Goal: Task Accomplishment & Management: Manage account settings

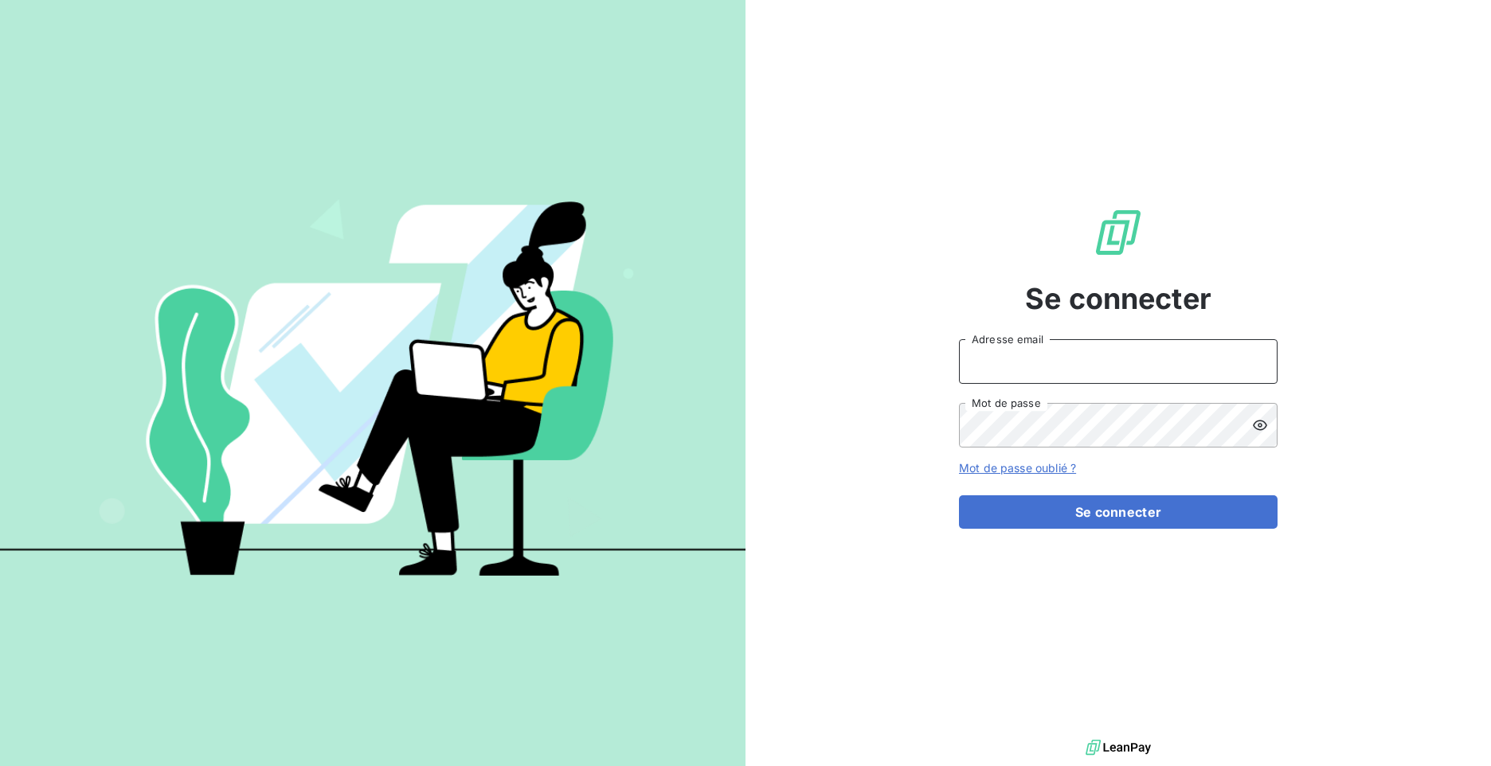
click at [1063, 350] on input "Adresse email" at bounding box center [1118, 361] width 319 height 45
type input "[EMAIL_ADDRESS][DOMAIN_NAME]"
click at [1260, 419] on icon at bounding box center [1260, 425] width 16 height 16
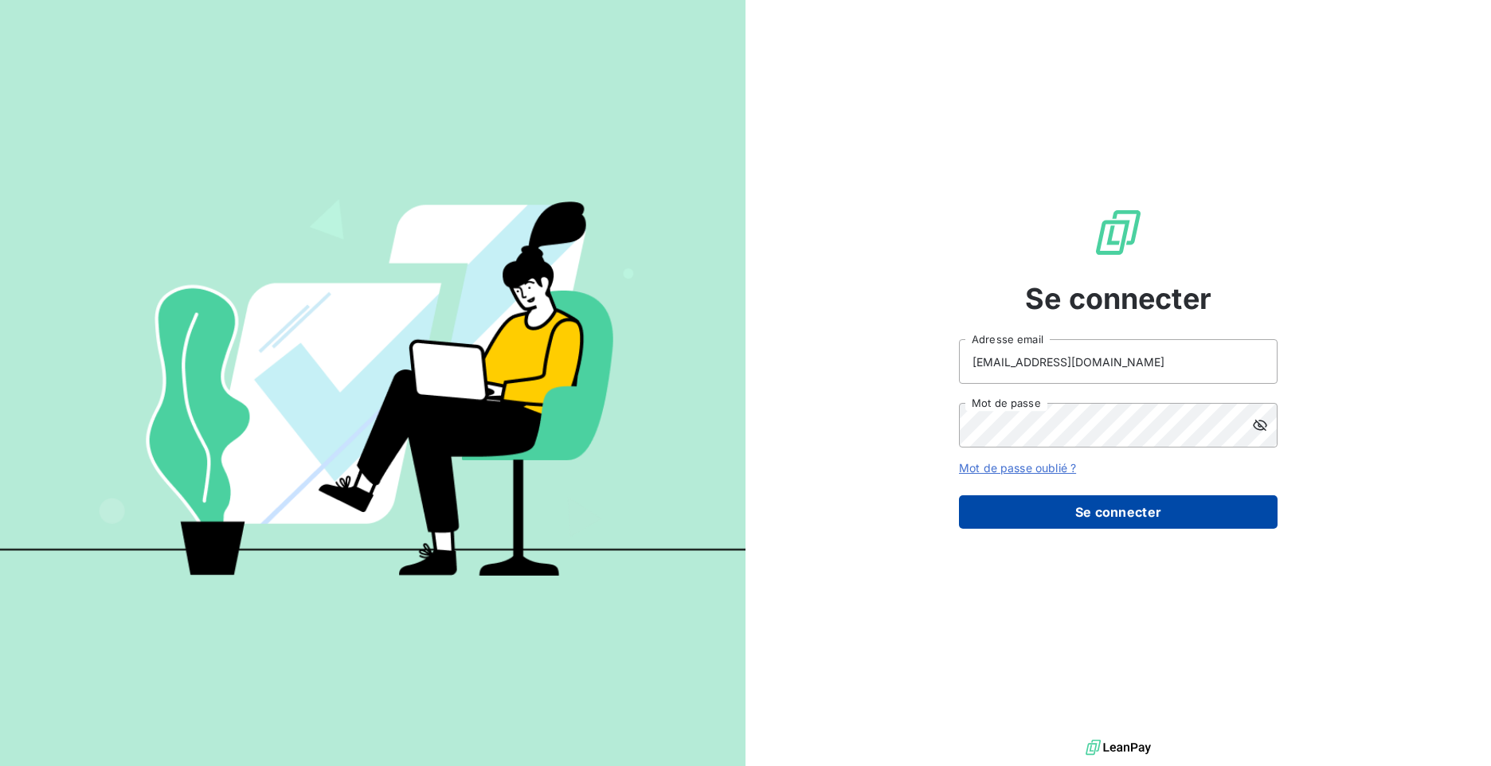
click at [1174, 521] on button "Se connecter" at bounding box center [1118, 511] width 319 height 33
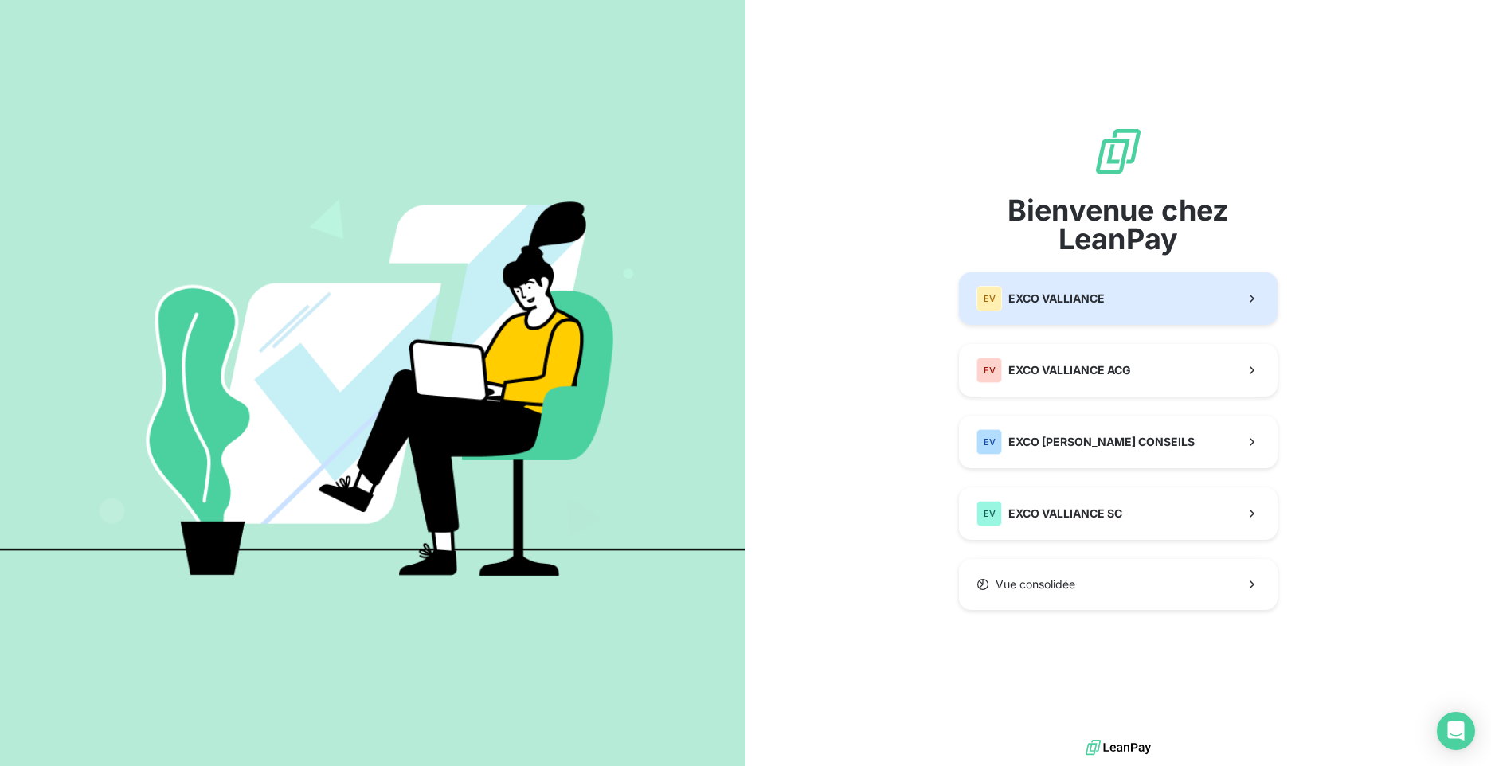
click at [1053, 304] on span "EXCO VALLIANCE" at bounding box center [1056, 299] width 96 height 16
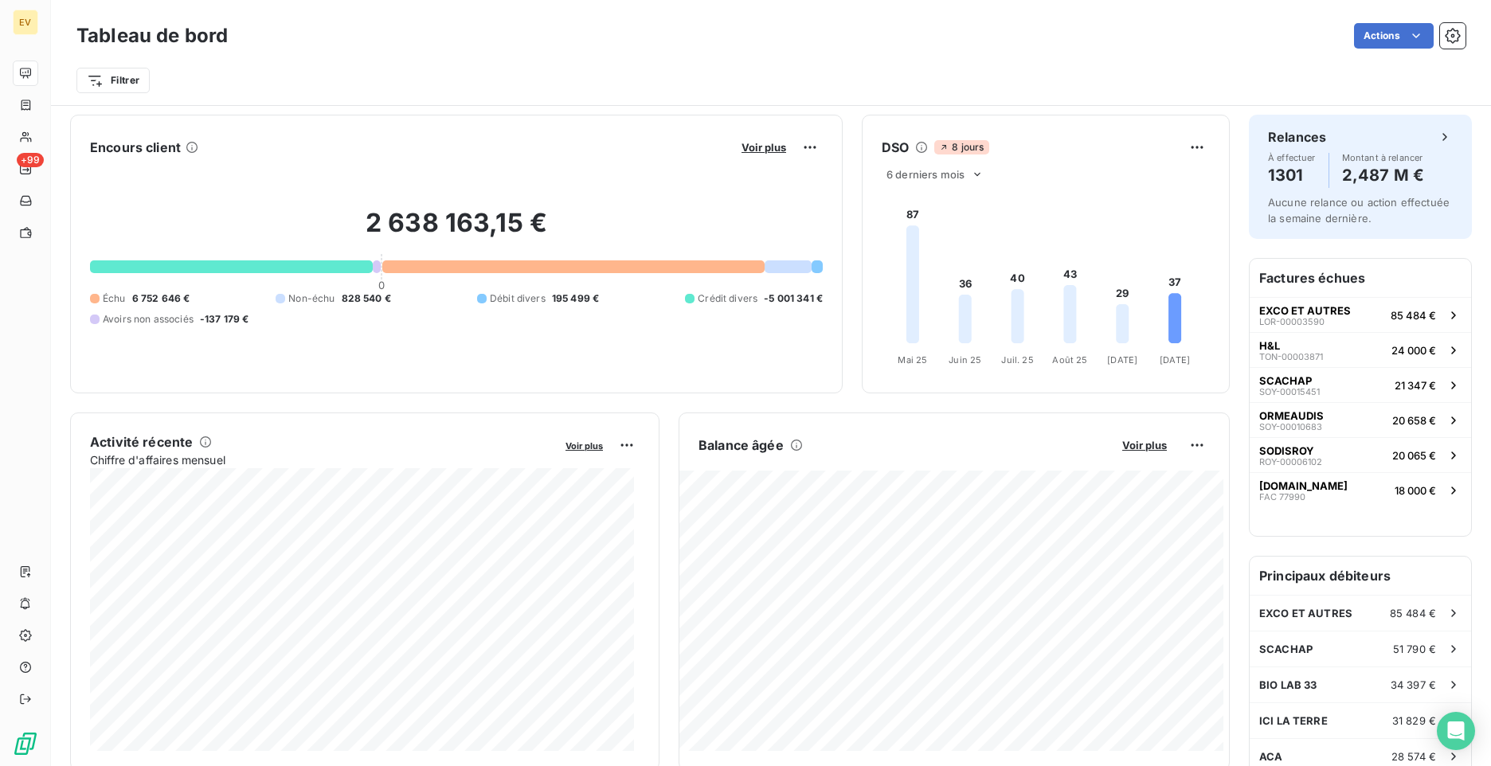
scroll to position [80, 0]
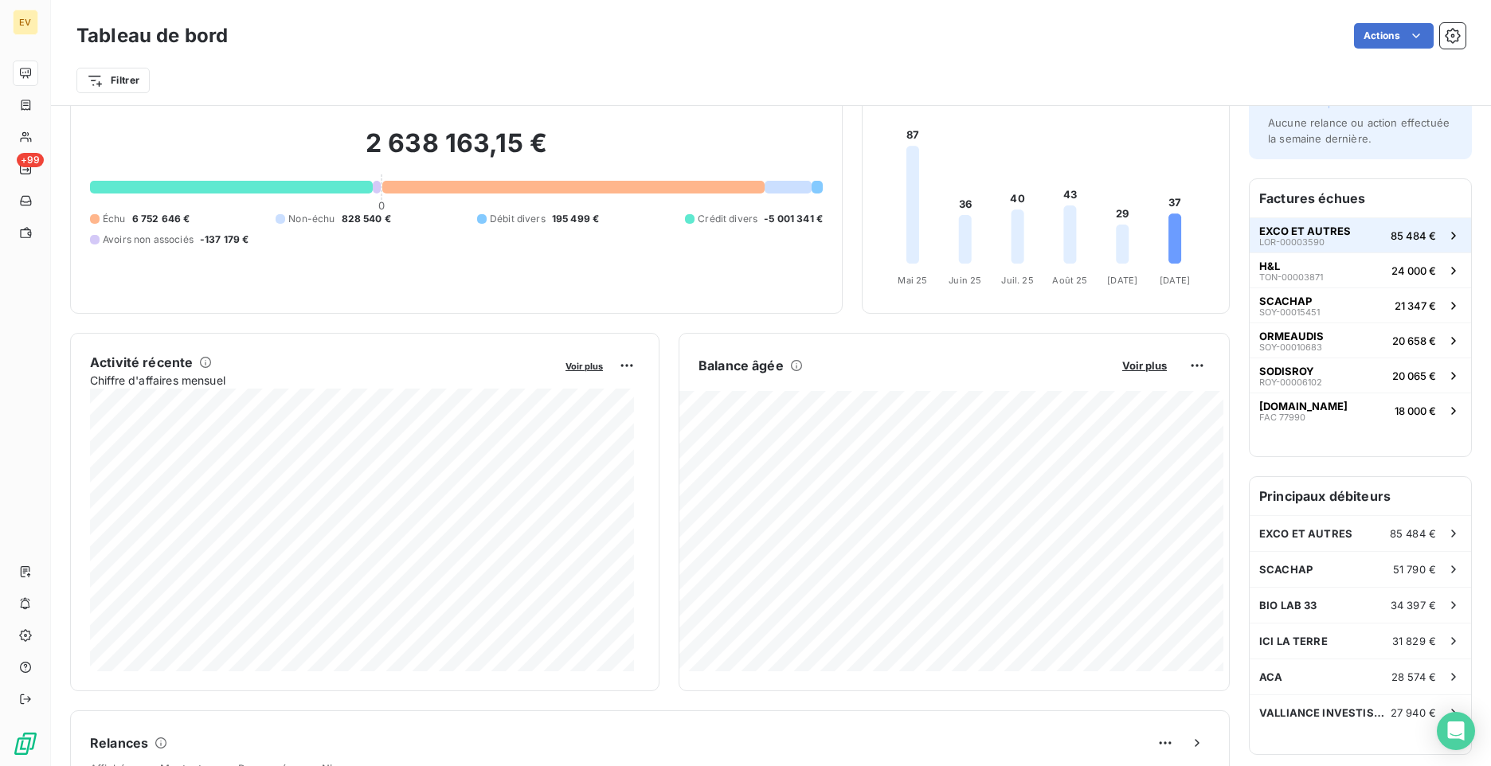
click at [1271, 229] on span "EXCO ET AUTRES" at bounding box center [1305, 231] width 92 height 13
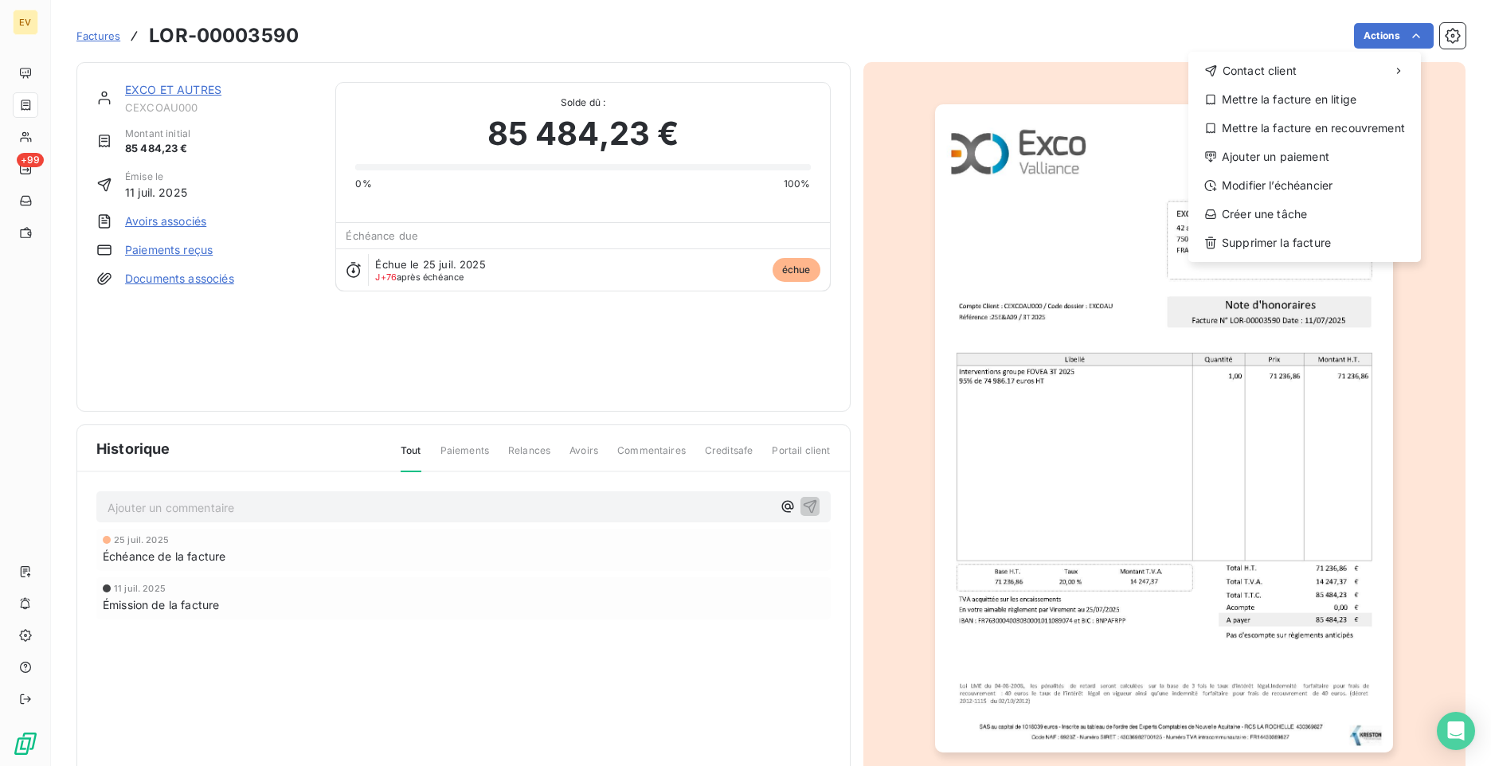
click at [1443, 41] on html "EV +99 Factures LOR-00003590 Actions Contact client Mettre la facture en litige…" at bounding box center [745, 383] width 1491 height 766
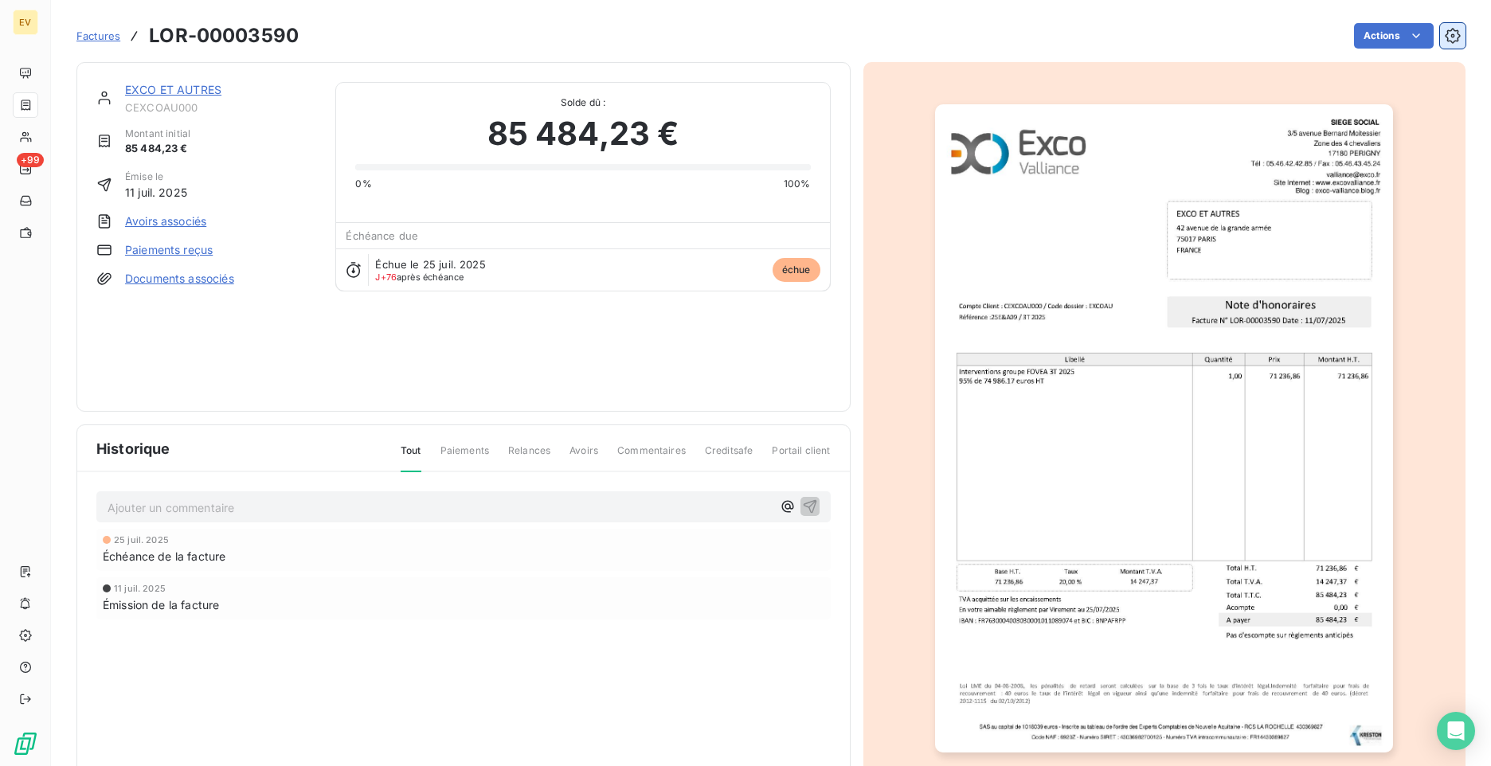
click at [1445, 40] on icon "button" at bounding box center [1453, 36] width 16 height 16
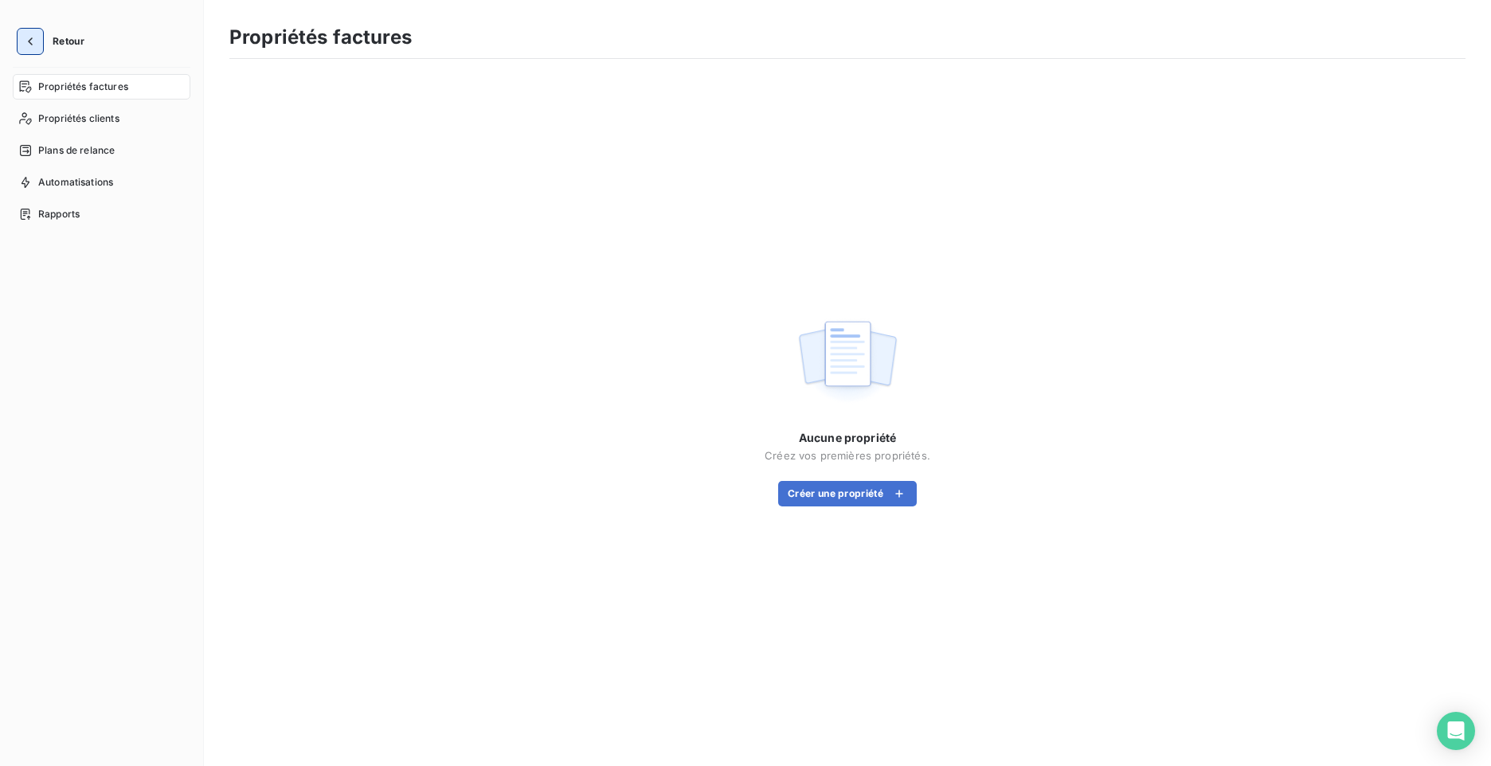
click at [37, 42] on icon "button" at bounding box center [30, 41] width 16 height 16
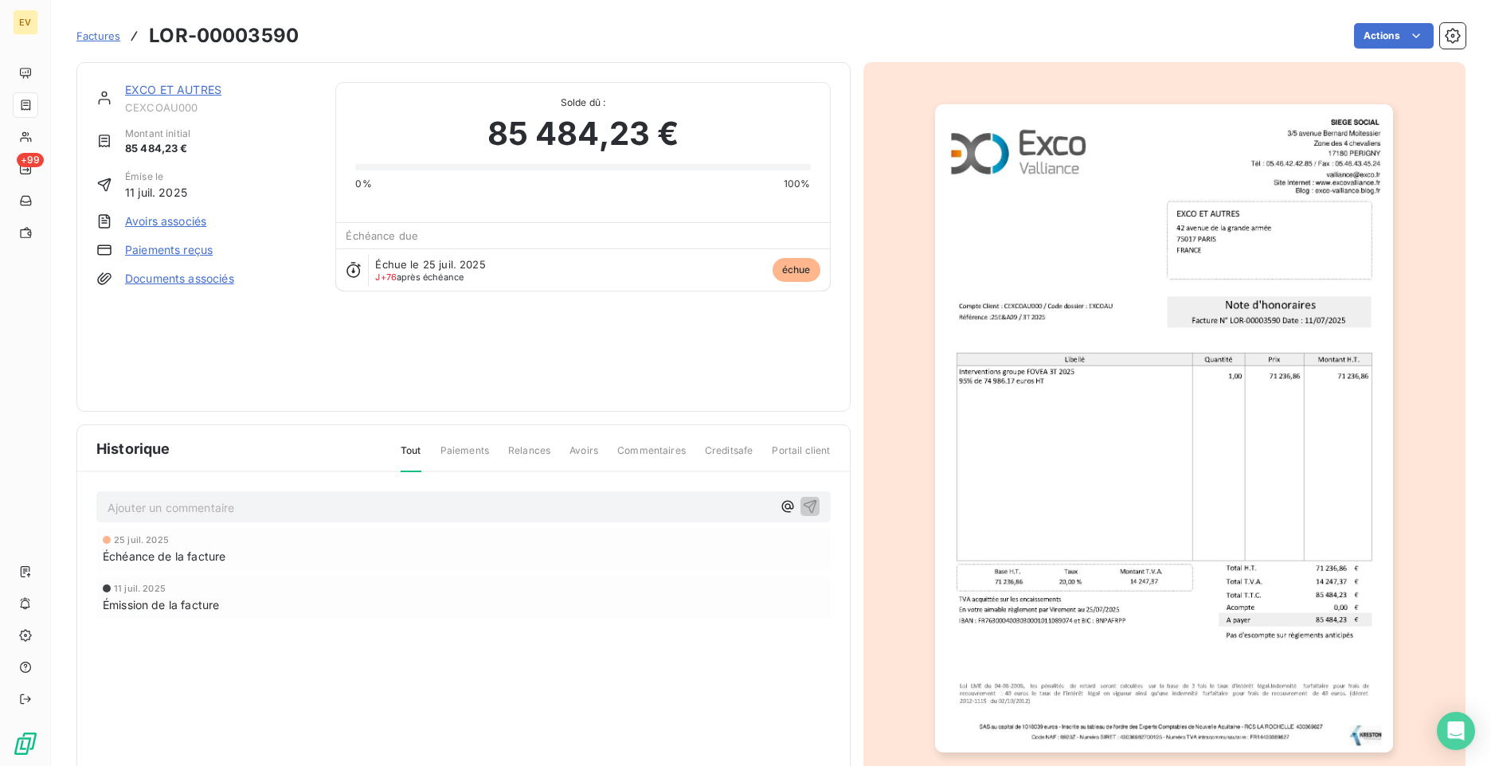
click at [156, 91] on link "EXCO ET AUTRES" at bounding box center [173, 90] width 96 height 14
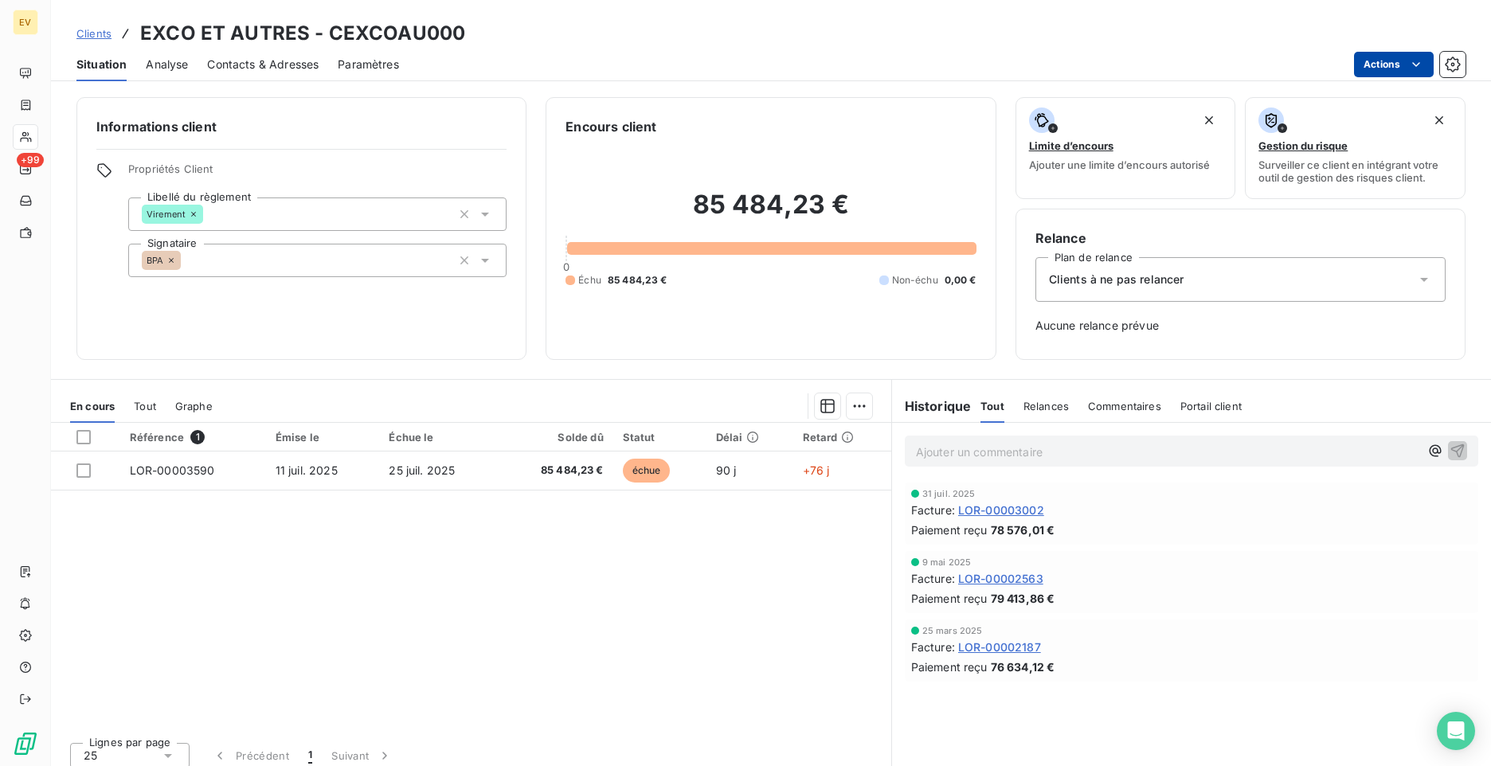
click at [1397, 67] on html "EV +99 Clients EXCO ET AUTRES - CEXCOAU000 Situation Analyse Contacts & Adresse…" at bounding box center [745, 383] width 1491 height 766
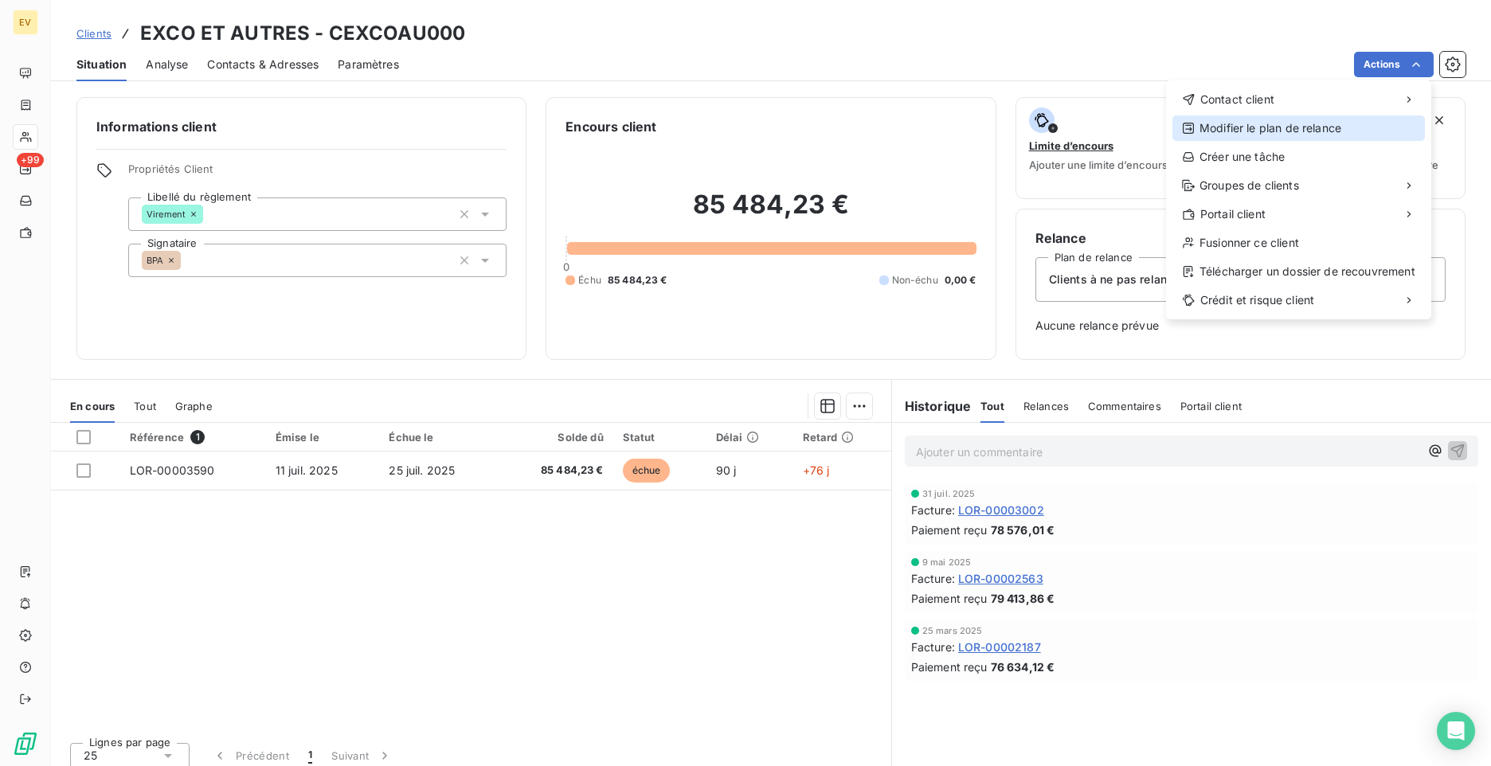
click at [1304, 131] on div "Modifier le plan de relance" at bounding box center [1299, 128] width 253 height 25
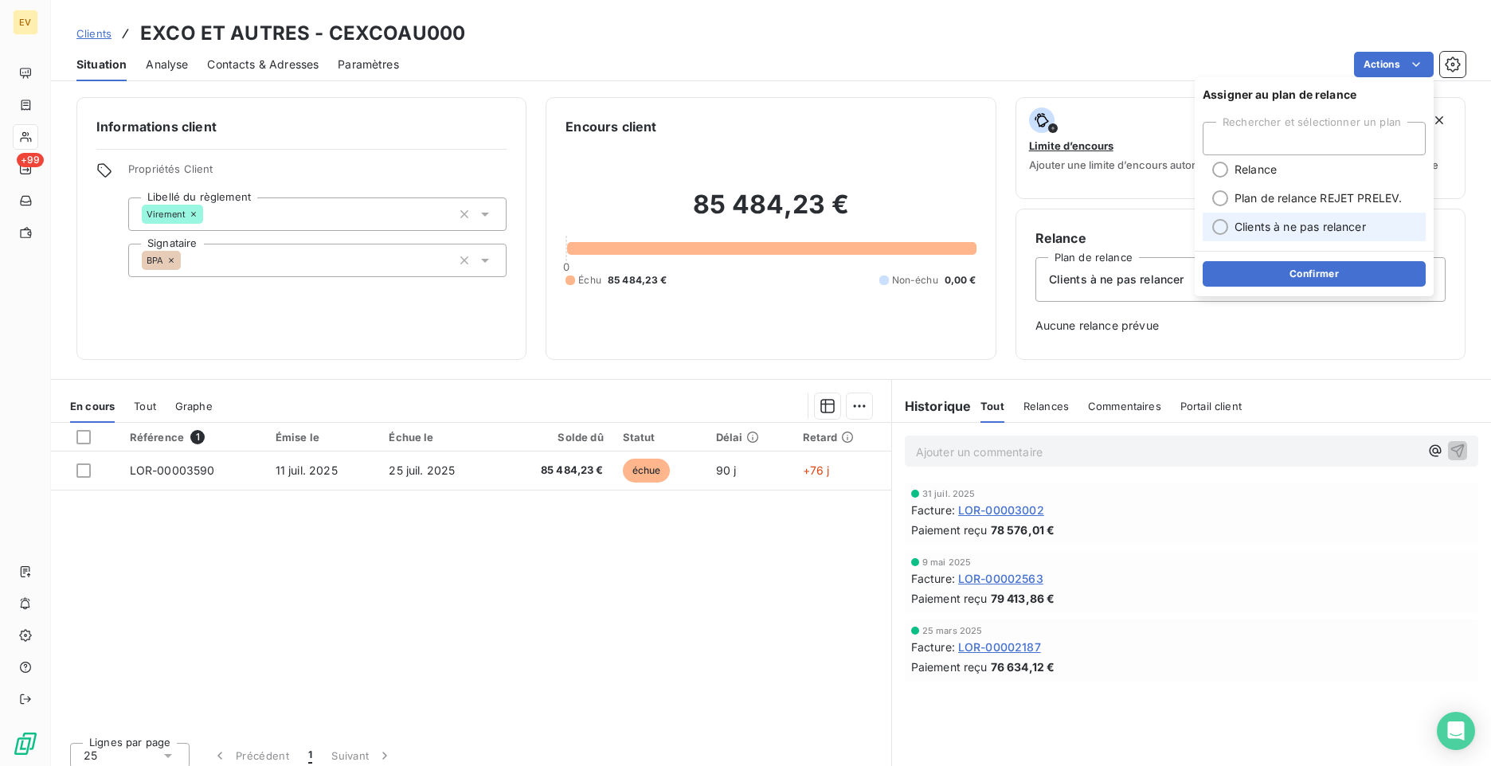
click at [1227, 228] on div at bounding box center [1220, 227] width 16 height 16
click at [1314, 276] on button "Confirmer" at bounding box center [1314, 273] width 223 height 25
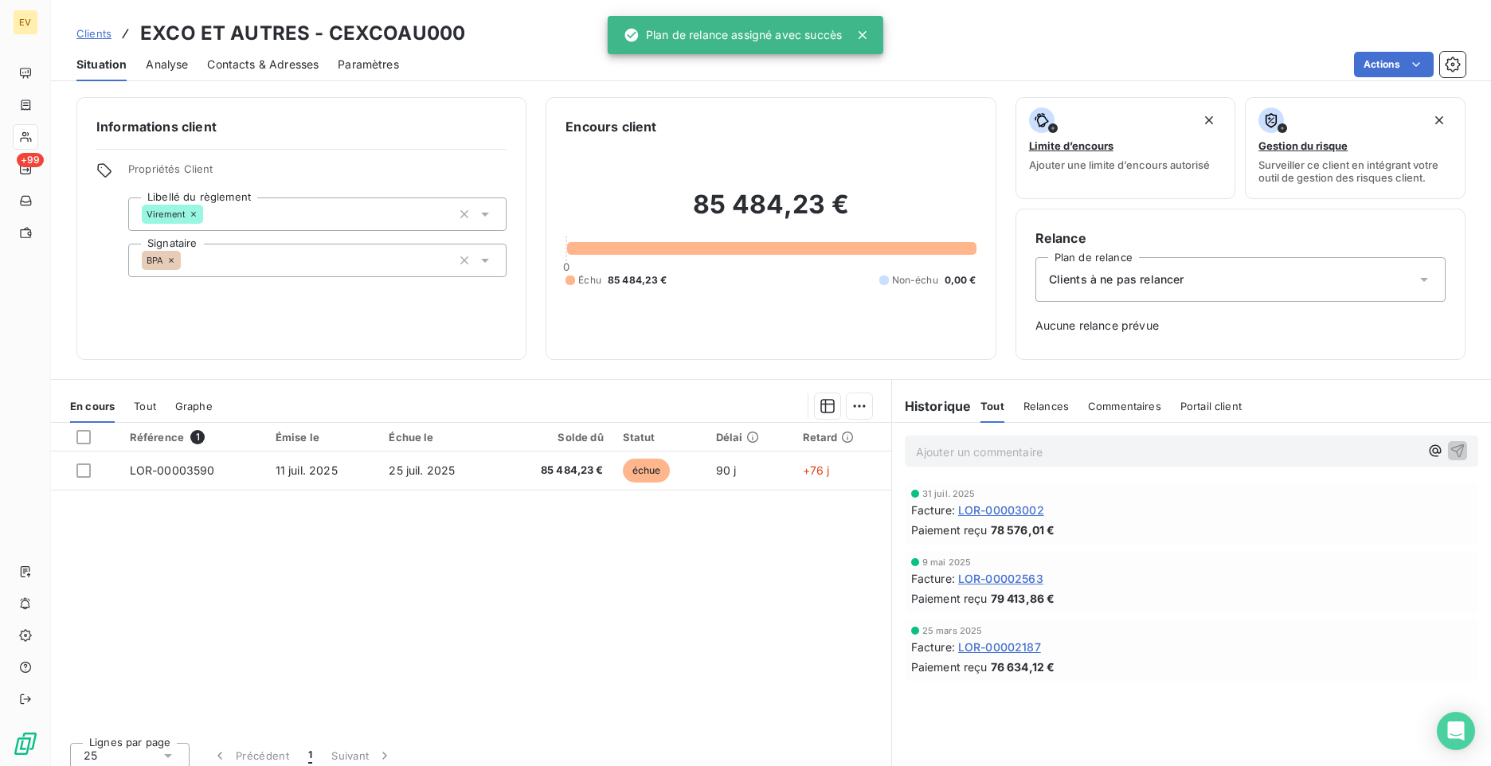
click at [863, 33] on icon at bounding box center [863, 35] width 8 height 8
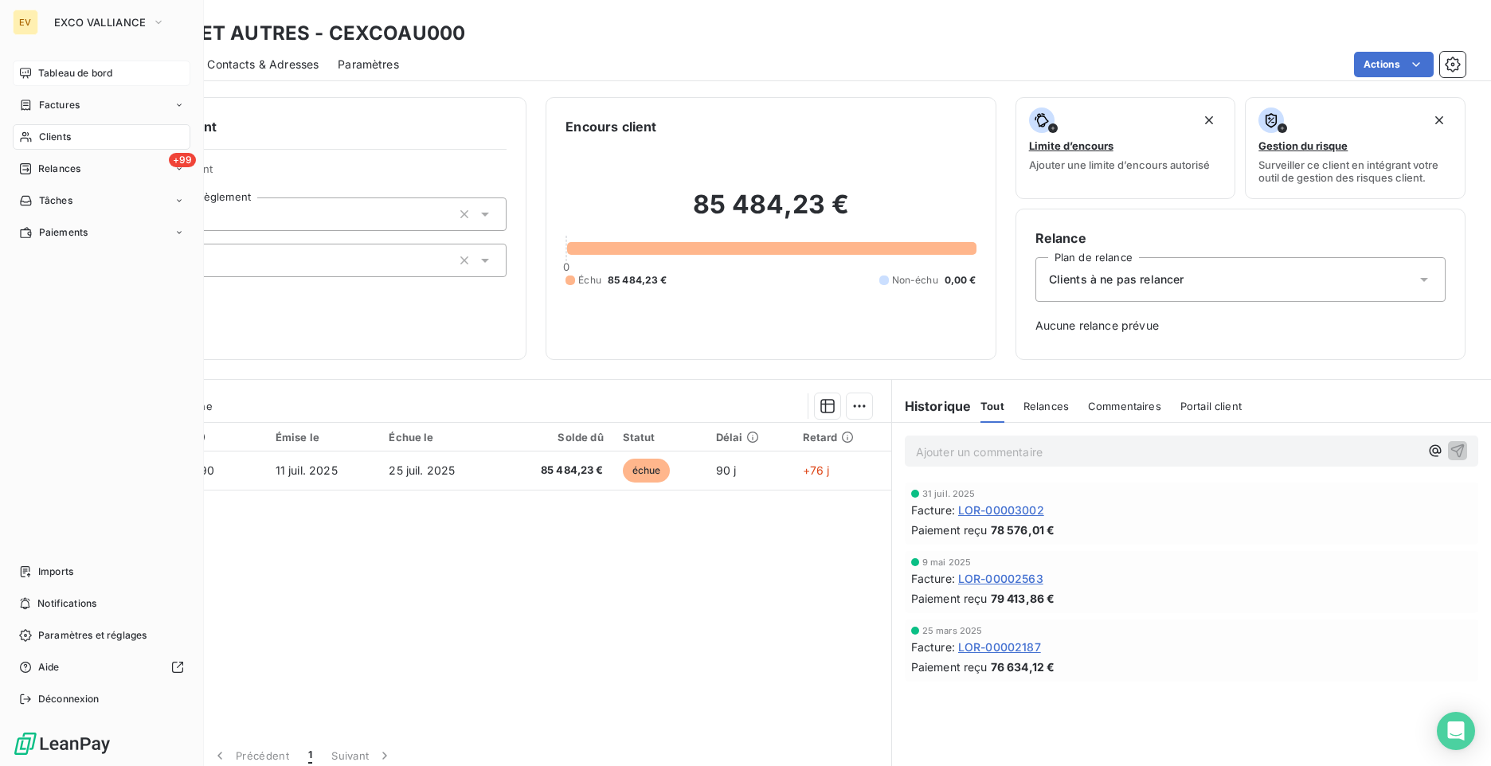
click at [70, 69] on span "Tableau de bord" at bounding box center [75, 73] width 74 height 14
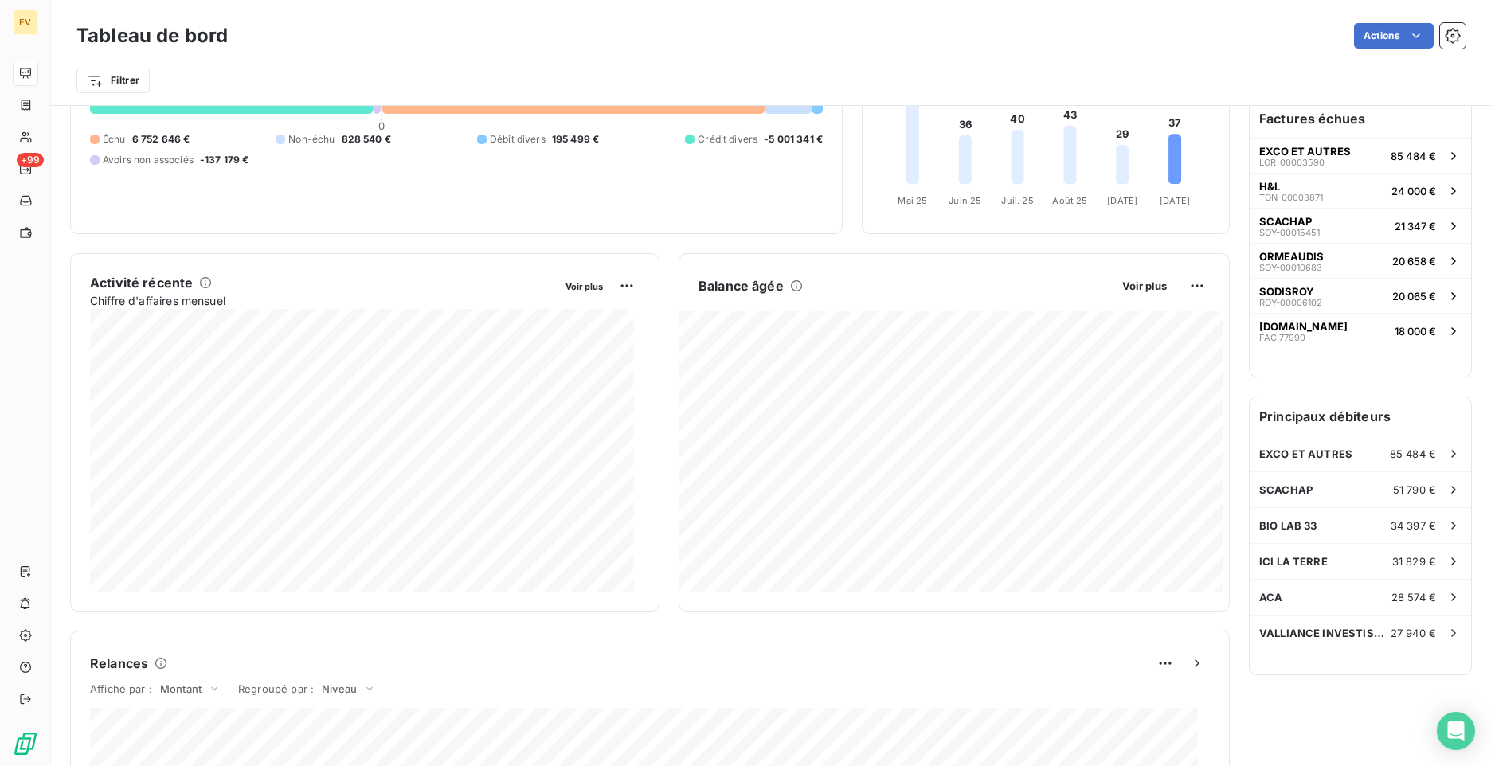
scroll to position [240, 0]
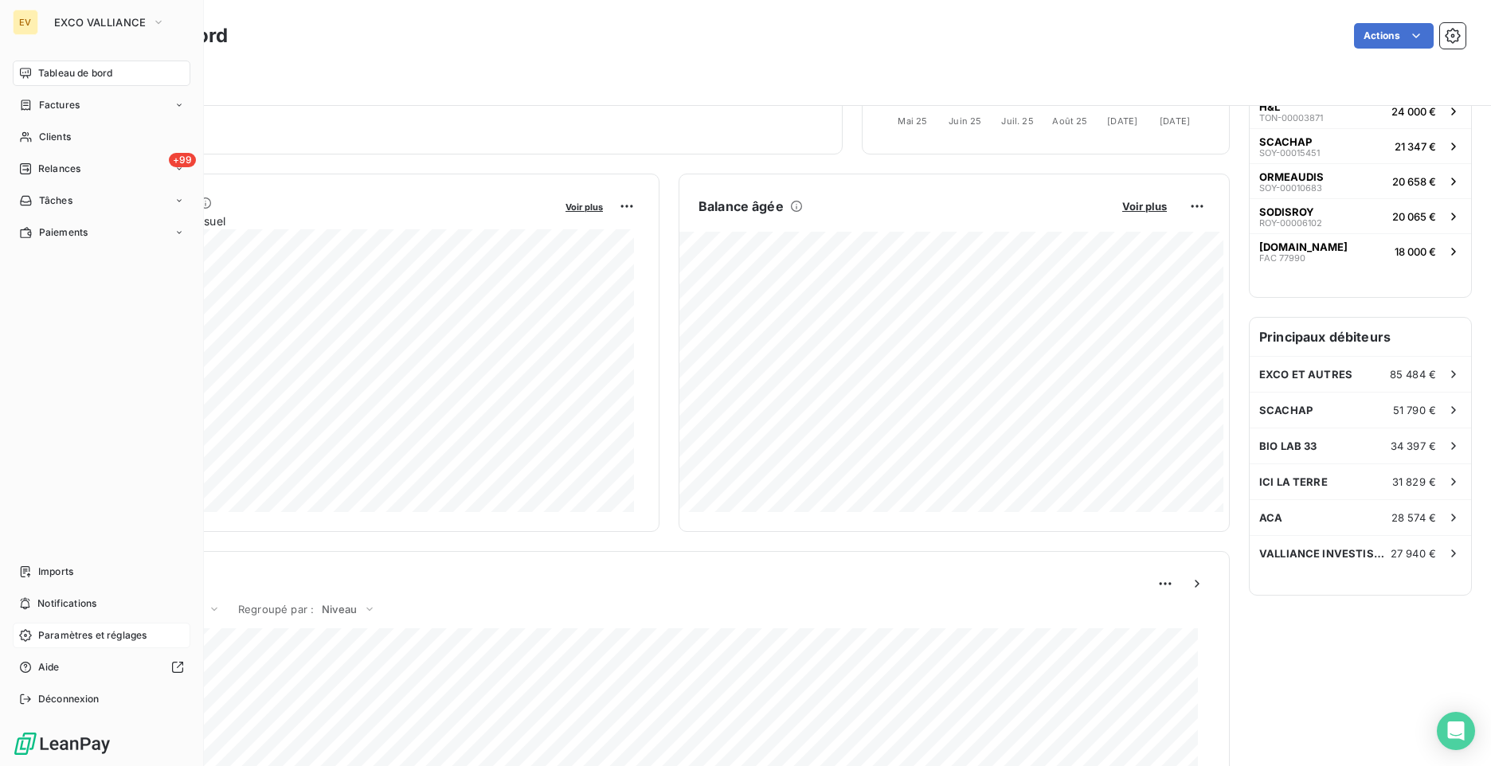
click at [60, 634] on span "Paramètres et réglages" at bounding box center [92, 636] width 108 height 14
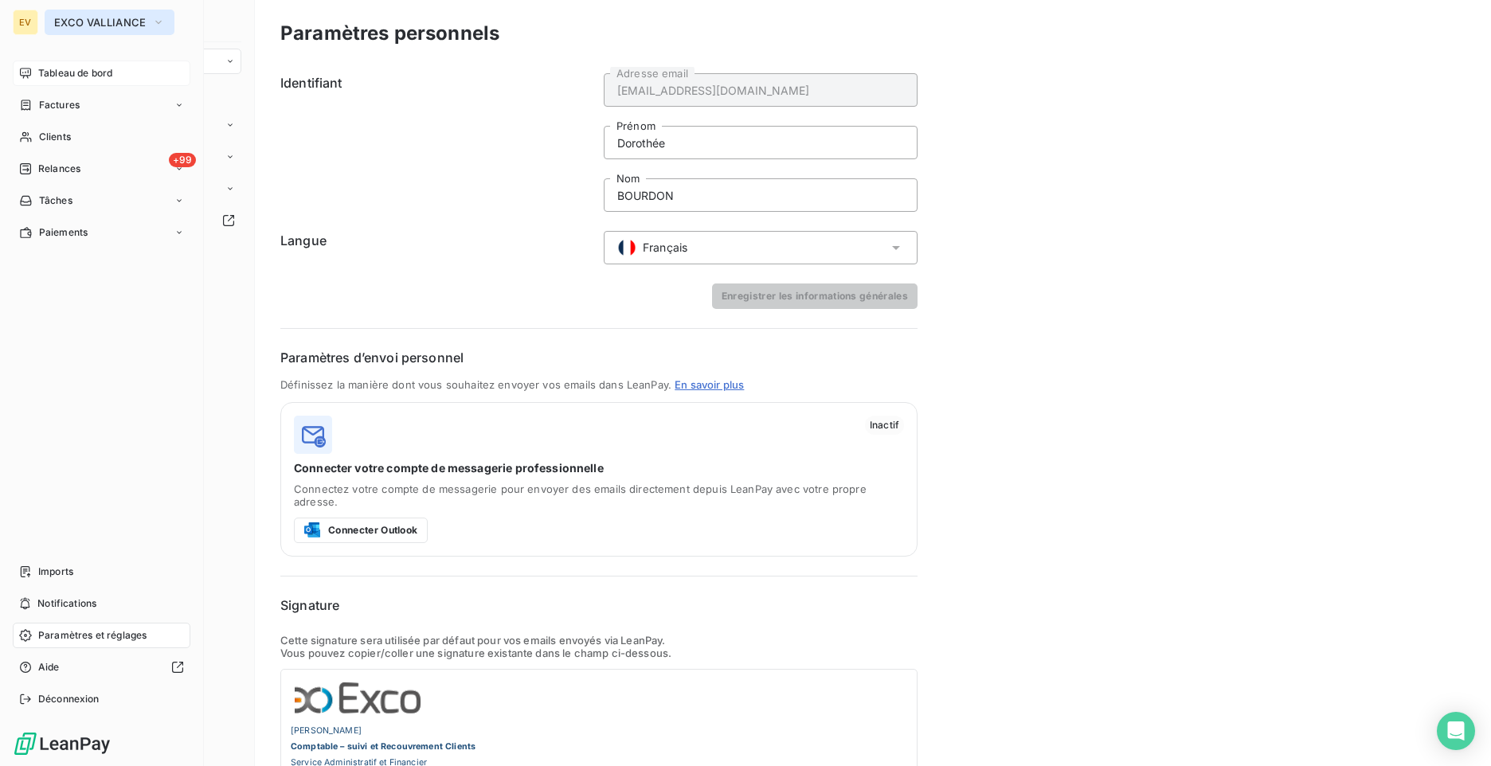
click at [123, 22] on span "EXCO VALLIANCE" at bounding box center [100, 22] width 92 height 13
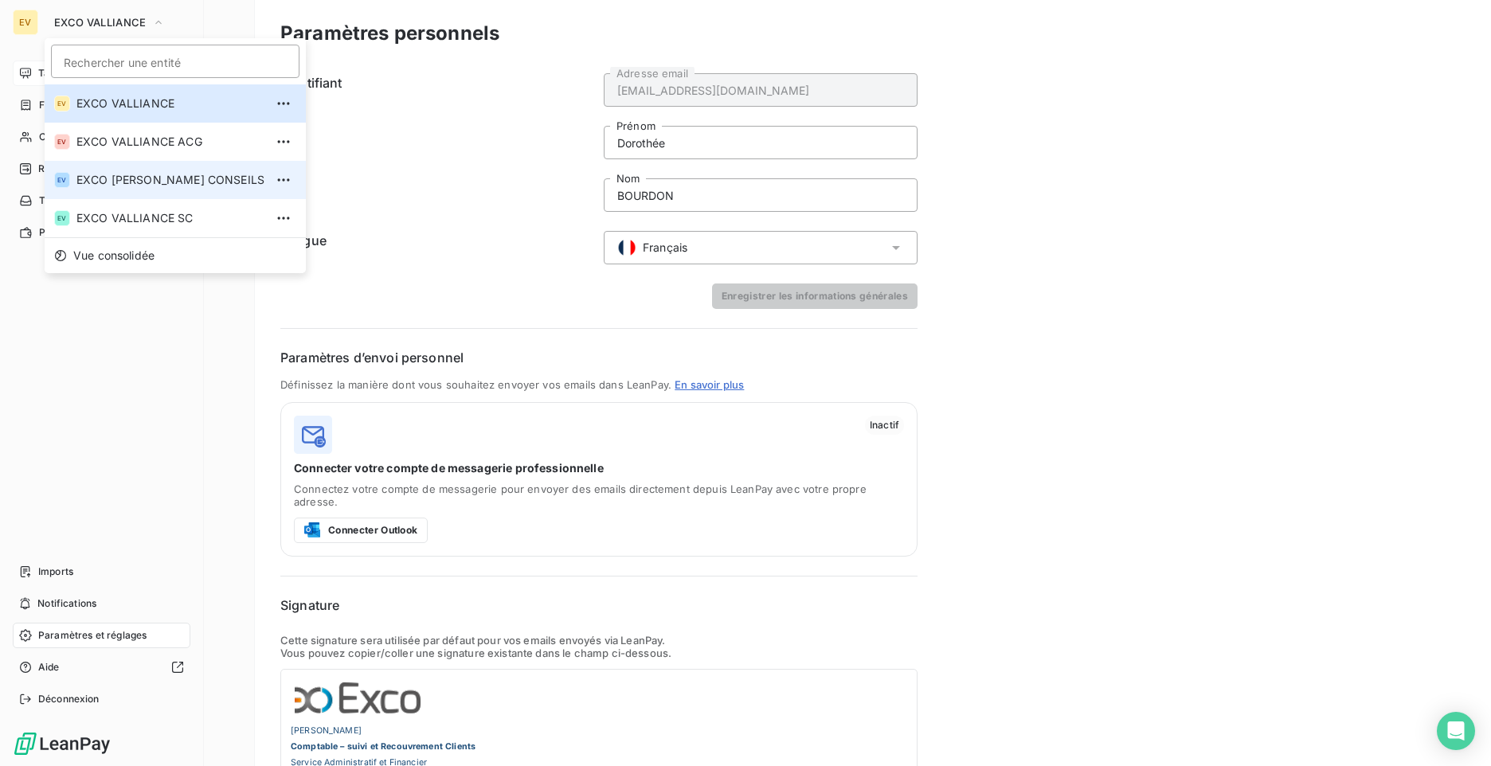
click at [177, 189] on li "EV EXCO [PERSON_NAME] CONSEILS" at bounding box center [175, 180] width 261 height 38
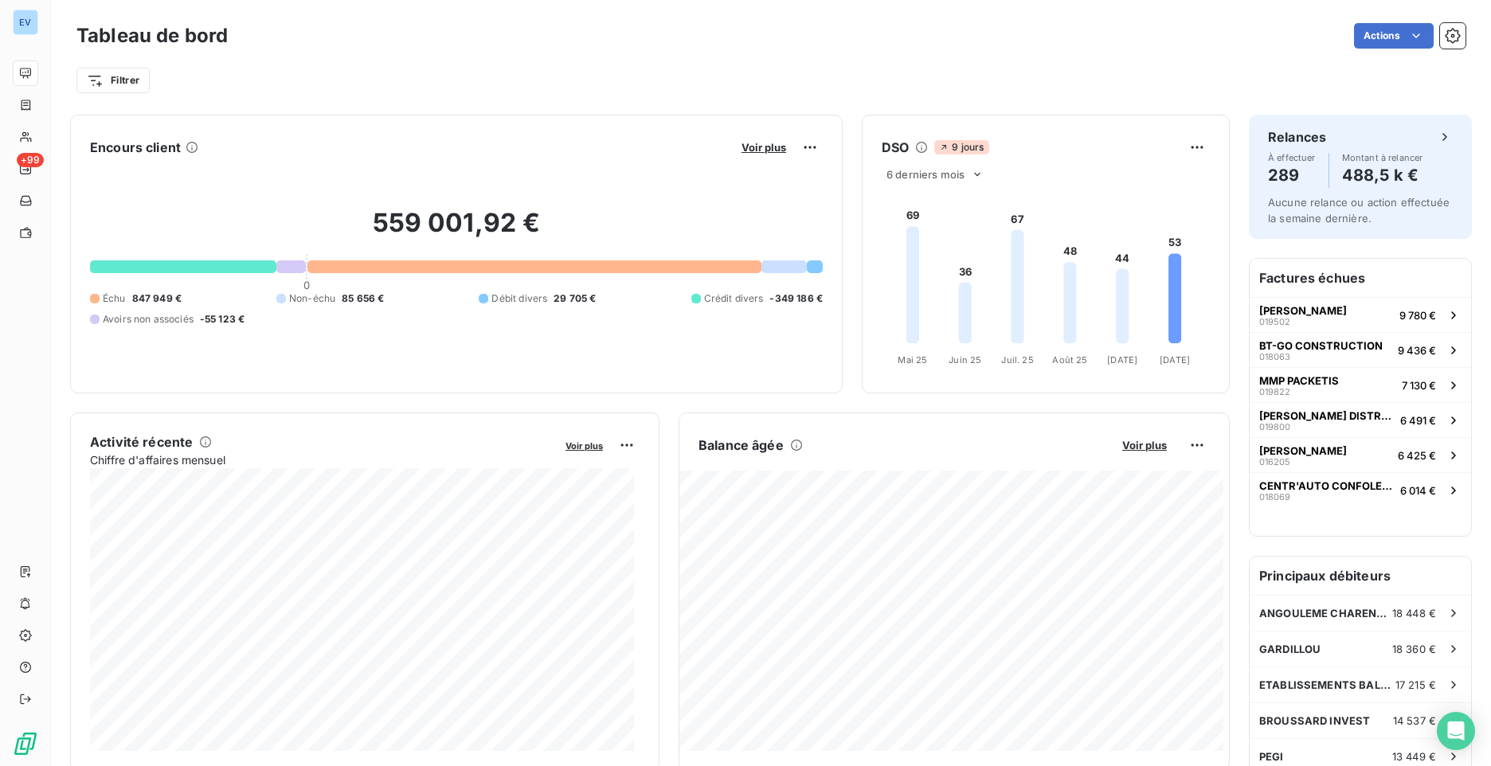
scroll to position [80, 0]
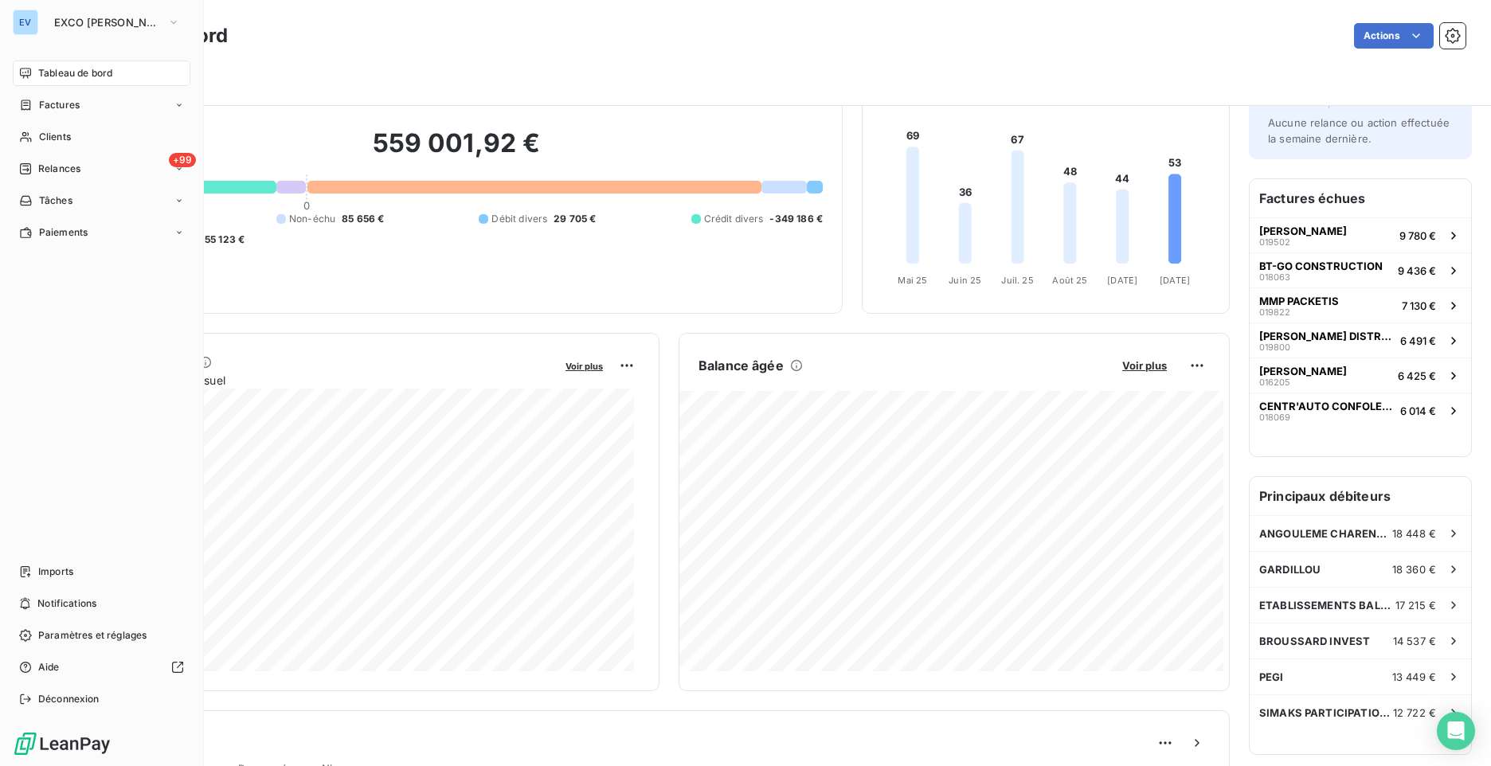
click at [47, 74] on span "Tableau de bord" at bounding box center [75, 73] width 74 height 14
click at [118, 22] on span "EXCO [PERSON_NAME] CONSEILS" at bounding box center [107, 22] width 107 height 13
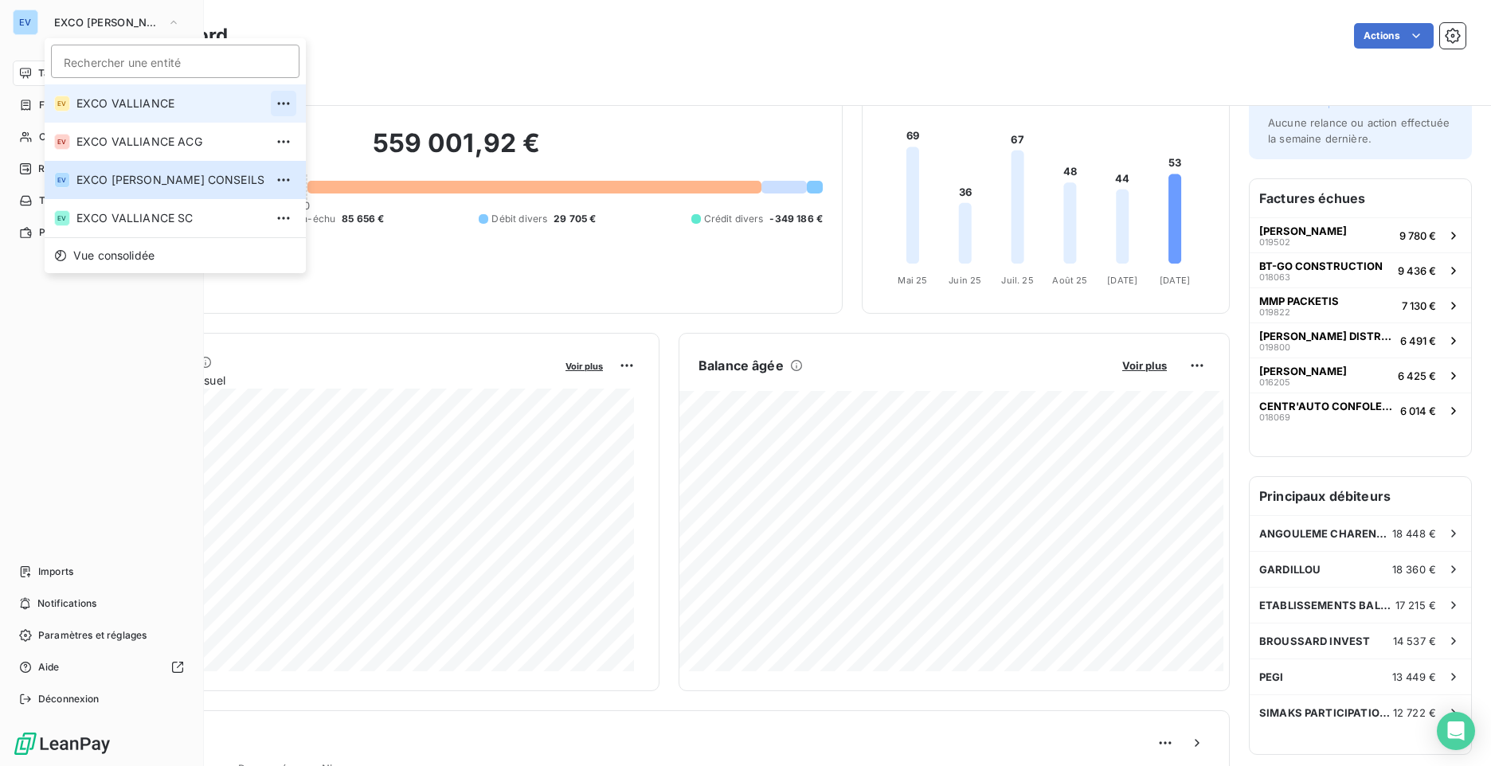
click at [276, 102] on icon "button" at bounding box center [284, 104] width 16 height 16
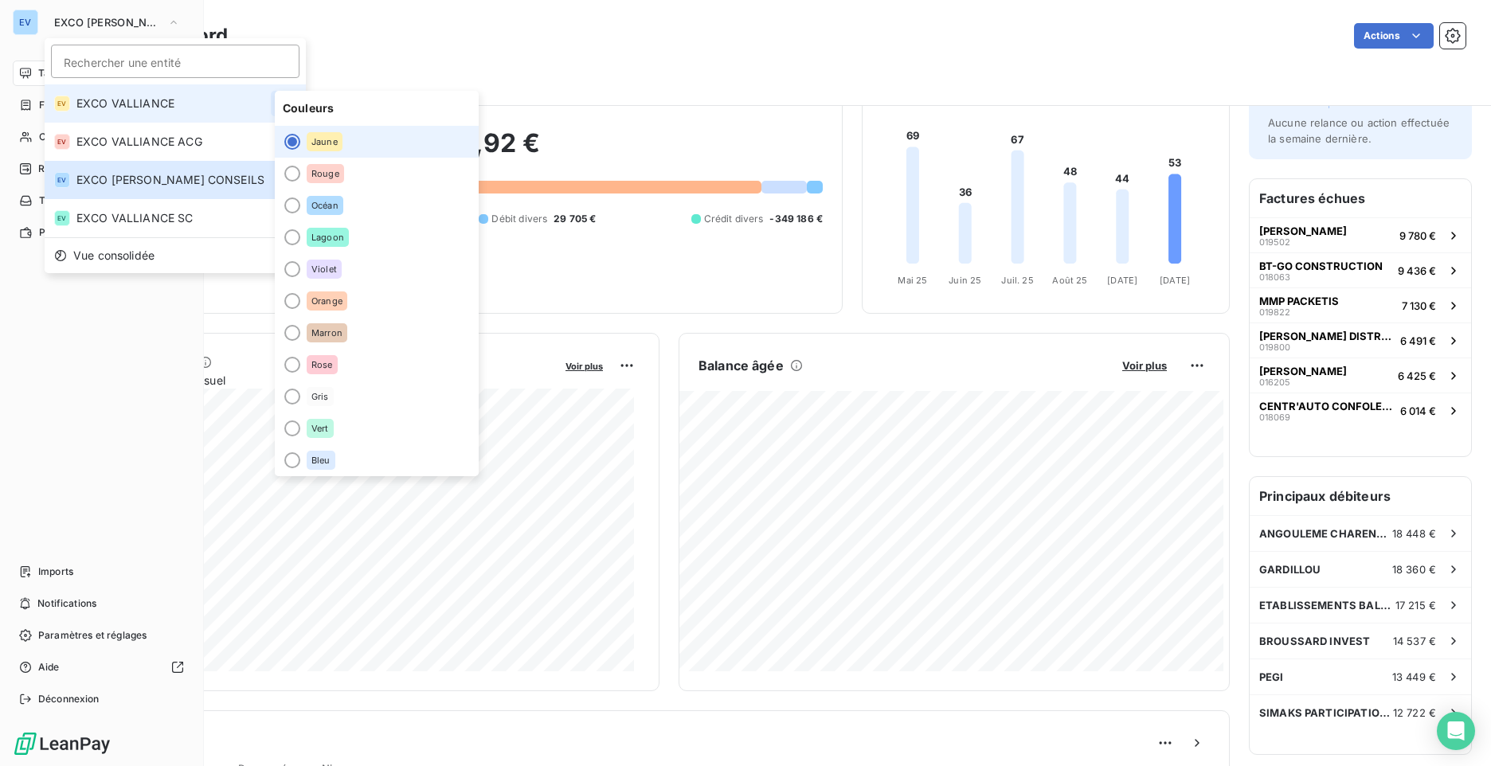
click at [276, 102] on icon "button" at bounding box center [284, 104] width 16 height 16
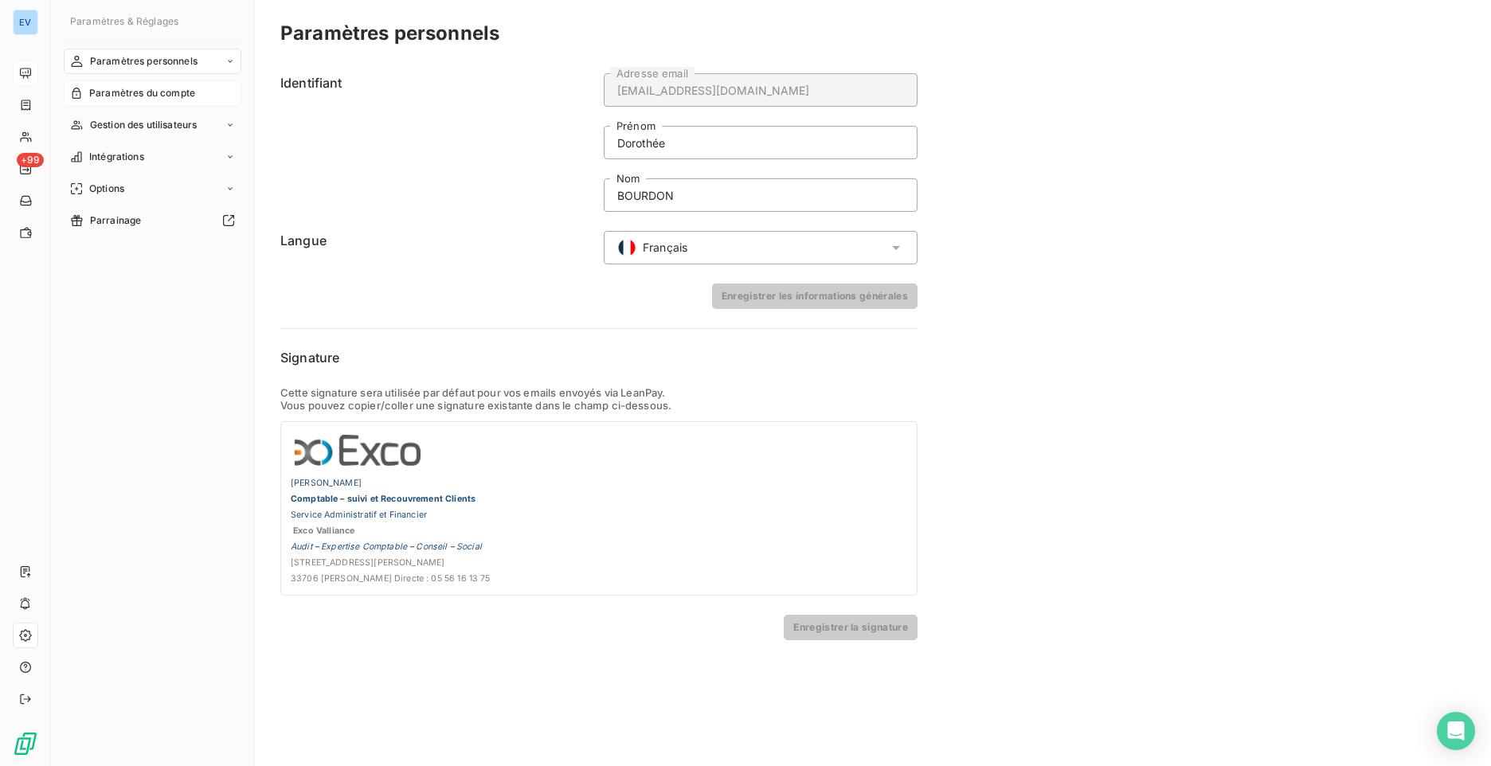
click at [167, 95] on span "Paramètres du compte" at bounding box center [142, 93] width 106 height 14
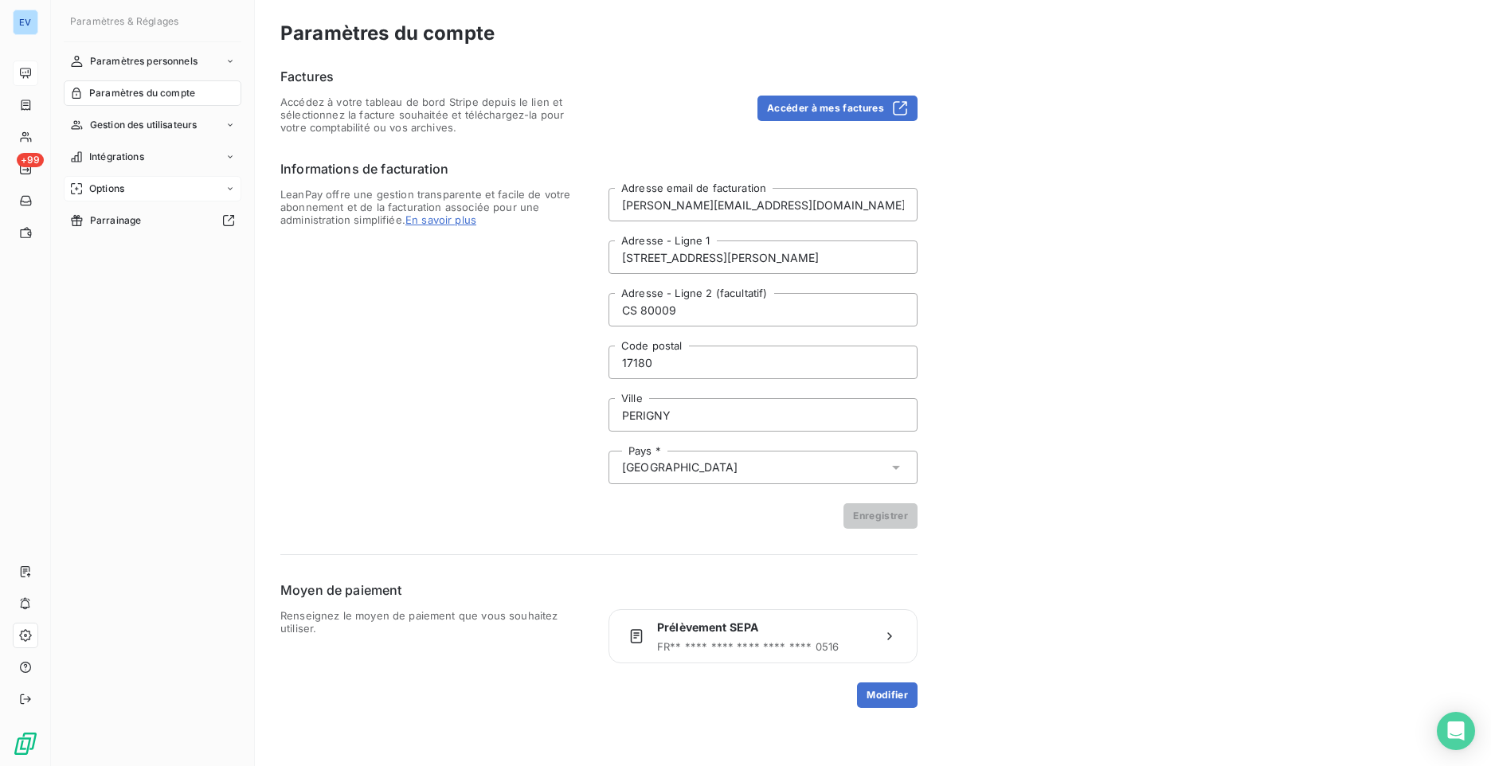
click at [116, 190] on span "Options" at bounding box center [106, 189] width 35 height 14
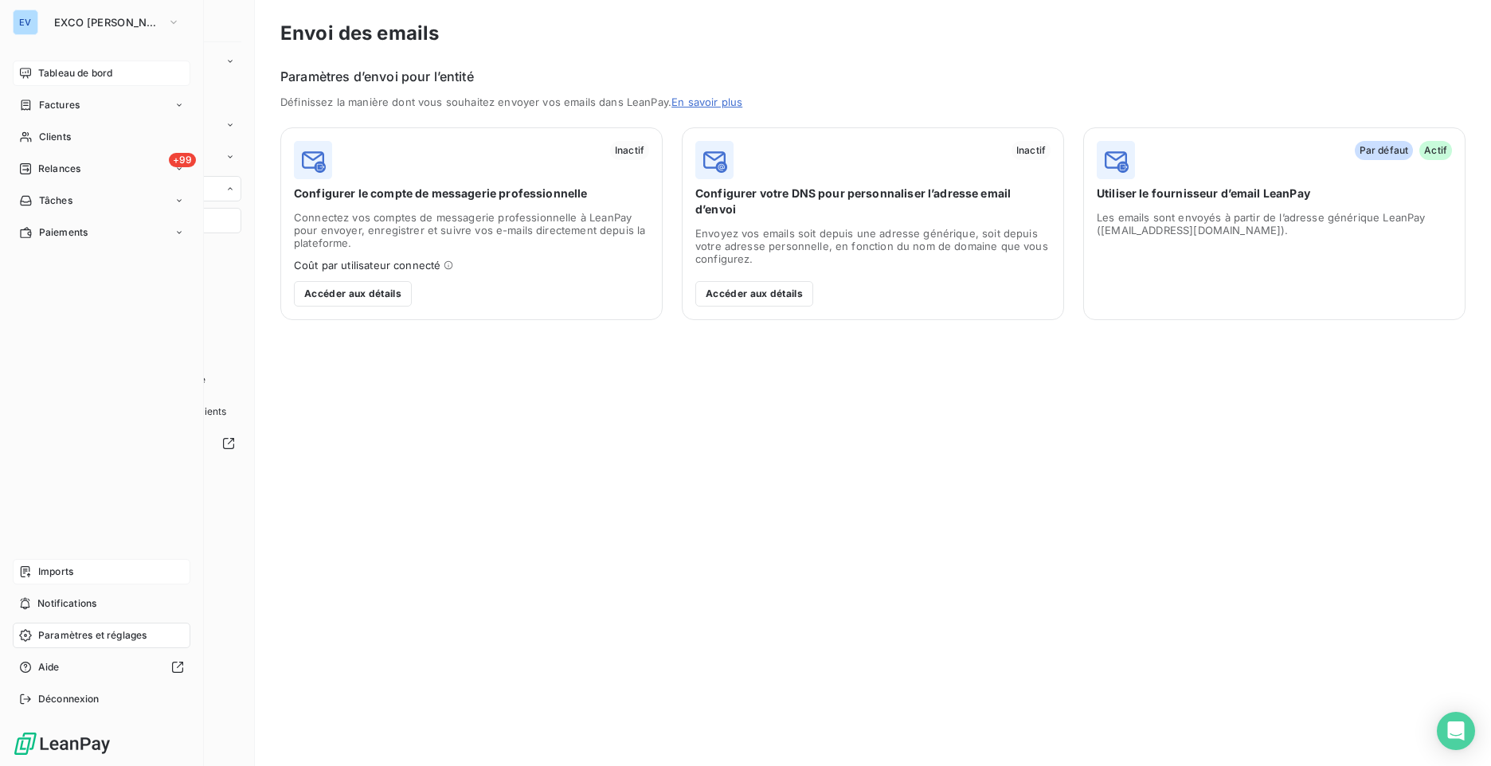
click at [58, 573] on span "Imports" at bounding box center [55, 572] width 35 height 14
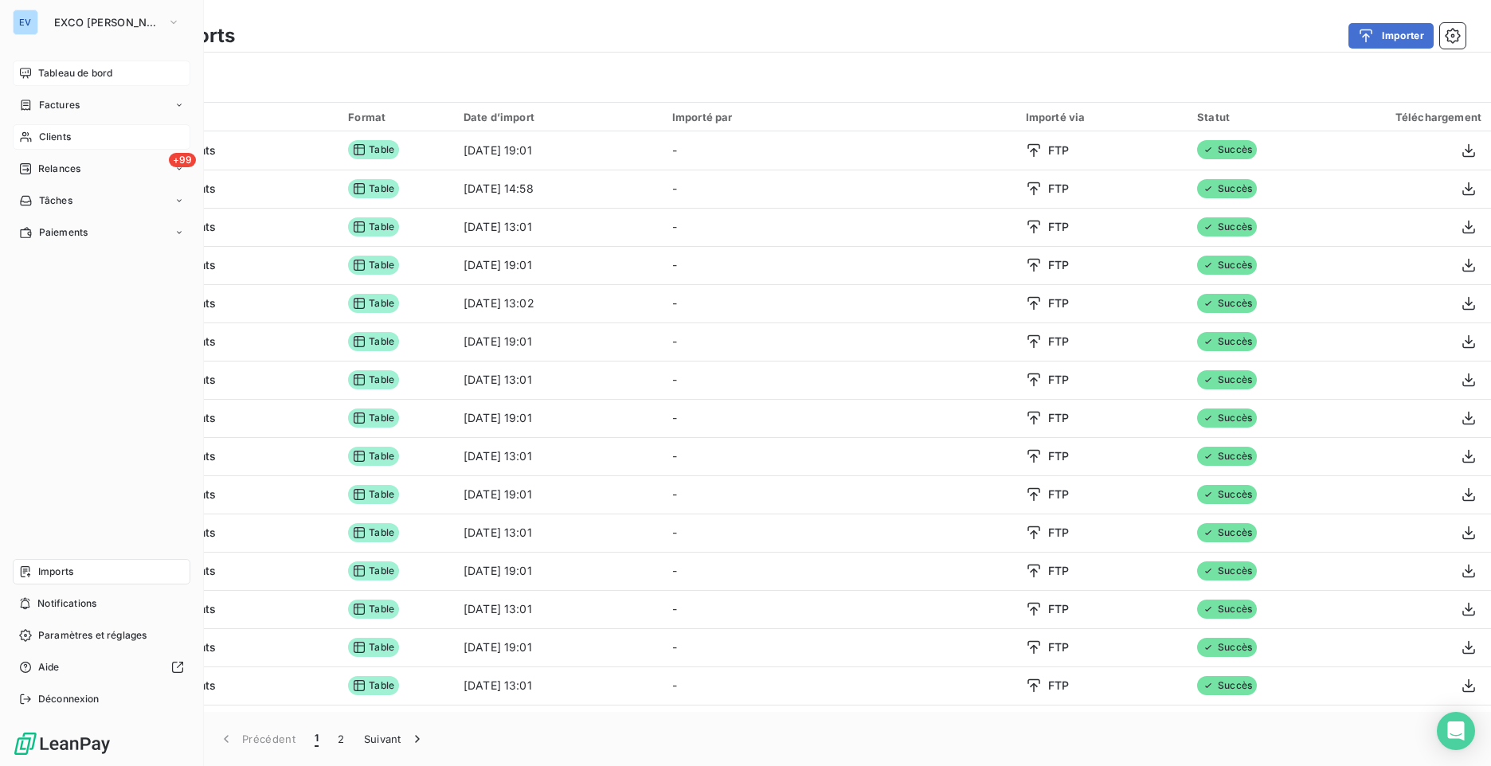
click at [73, 137] on div "Clients" at bounding box center [102, 136] width 178 height 25
